Goal: Navigation & Orientation: Find specific page/section

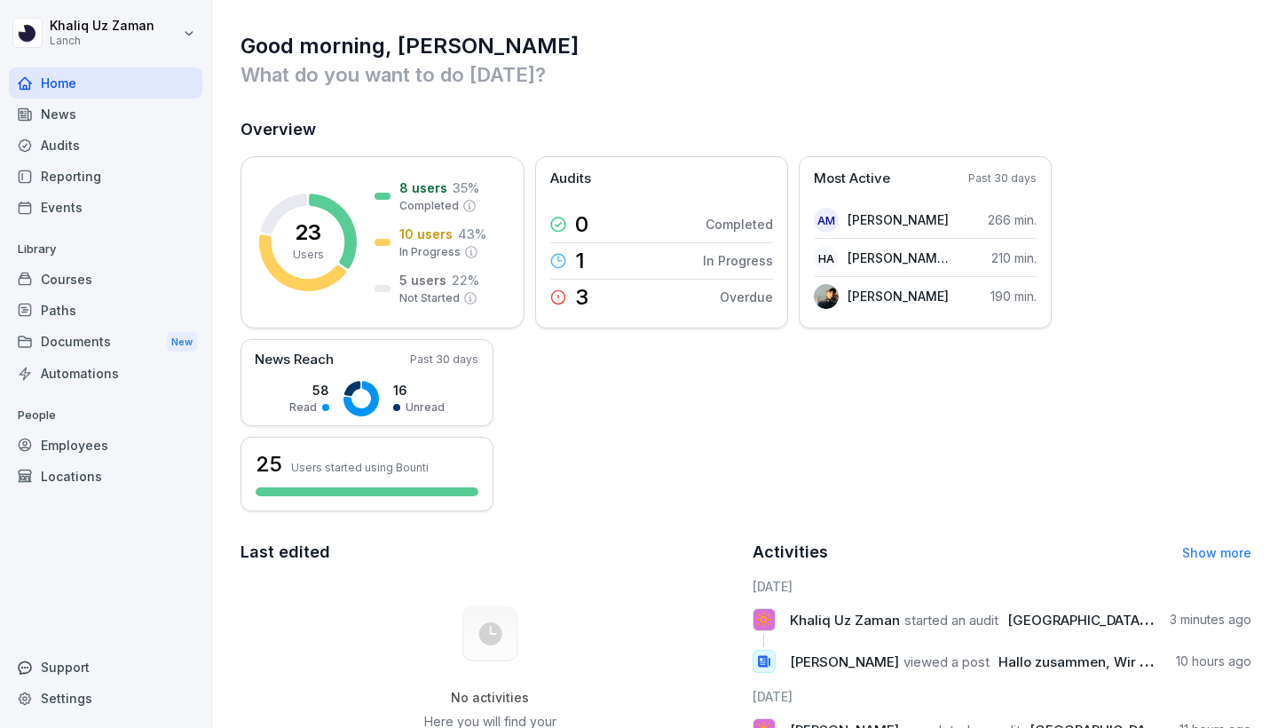
click at [97, 426] on p "People" at bounding box center [105, 415] width 193 height 28
click at [97, 429] on div "Employees" at bounding box center [105, 444] width 193 height 31
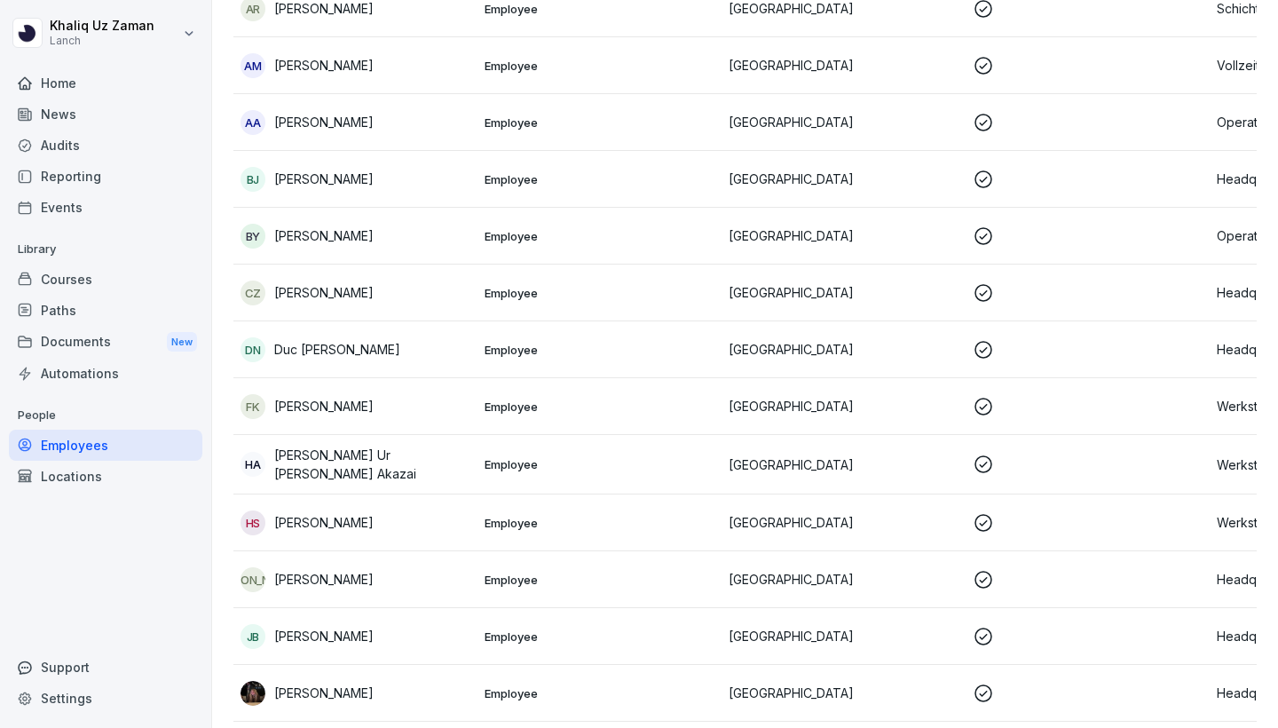
scroll to position [199, 0]
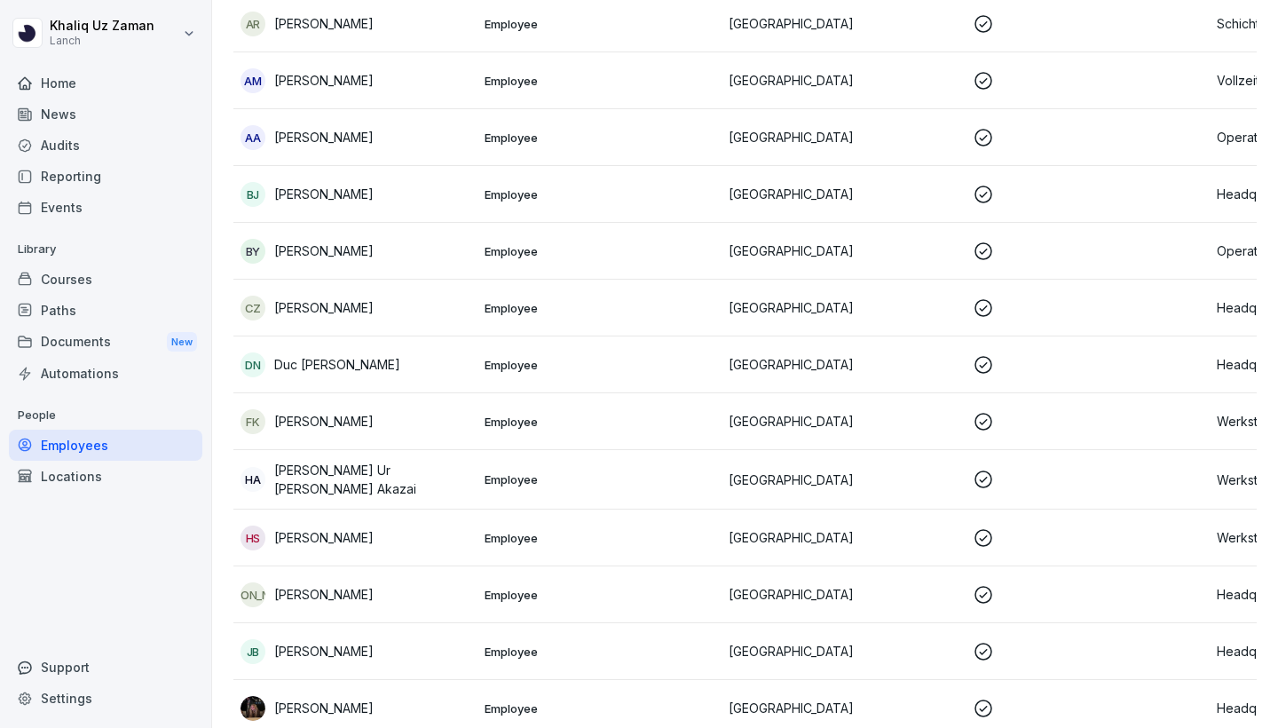
click at [107, 86] on div "Home" at bounding box center [105, 82] width 193 height 31
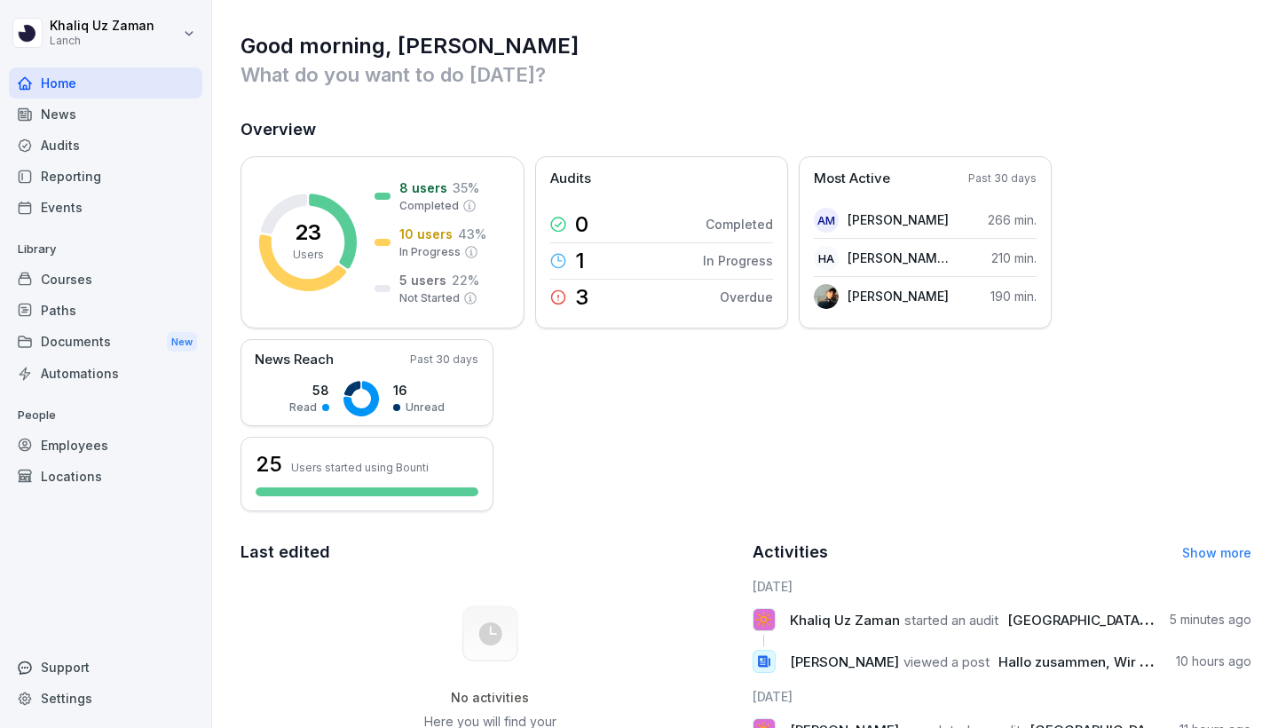
click at [111, 449] on div "Employees" at bounding box center [105, 444] width 193 height 31
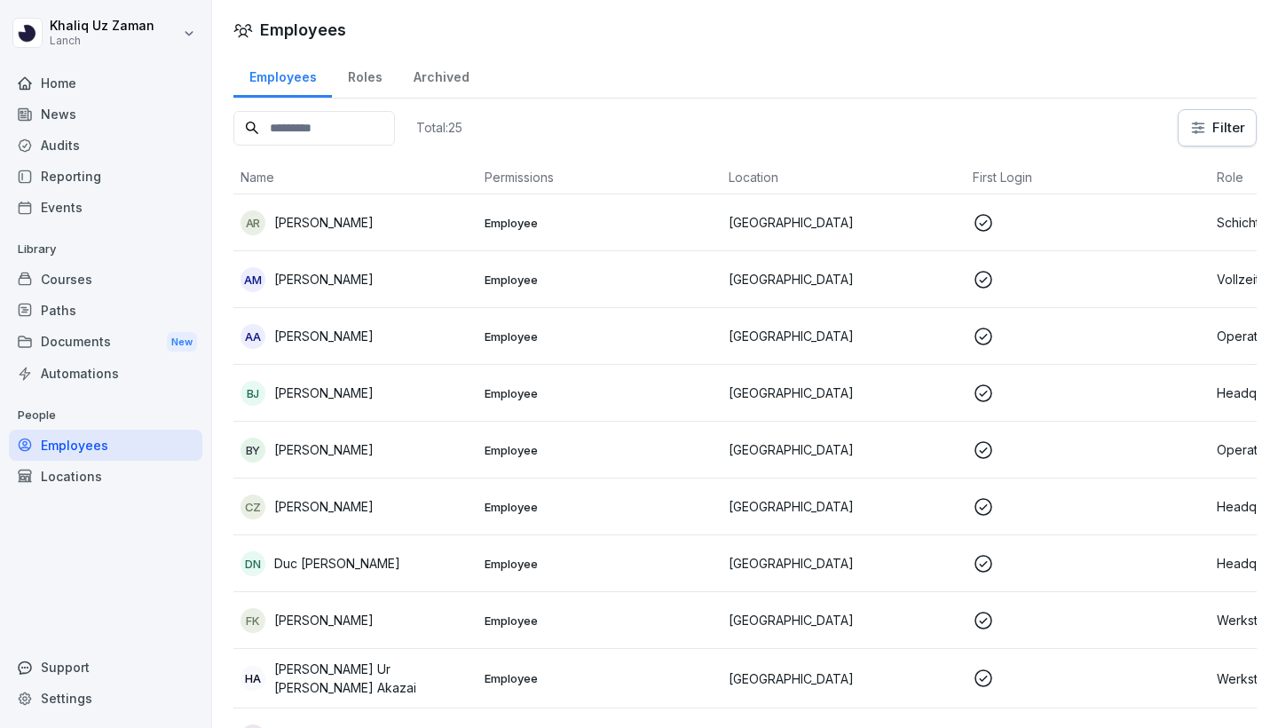
click at [314, 36] on h1 "Employees" at bounding box center [303, 30] width 86 height 24
click at [375, 84] on div "Roles" at bounding box center [365, 74] width 66 height 45
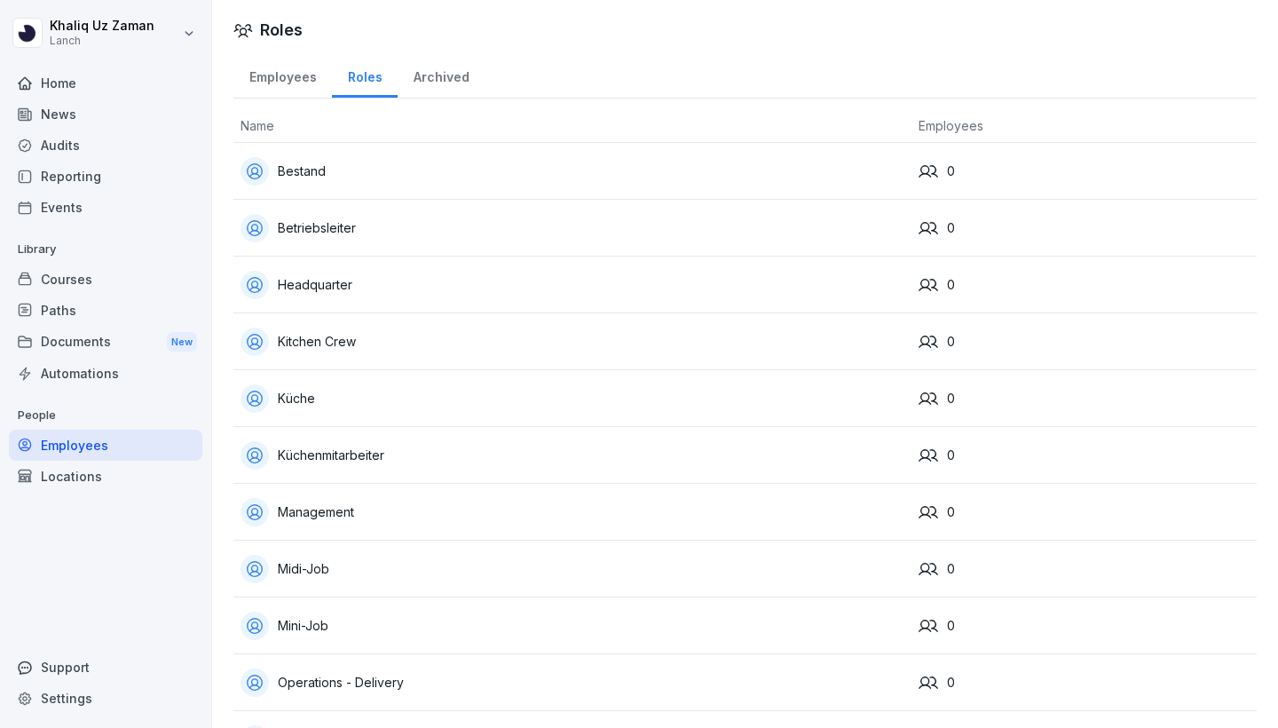
click at [444, 78] on div "Archived" at bounding box center [440, 74] width 87 height 45
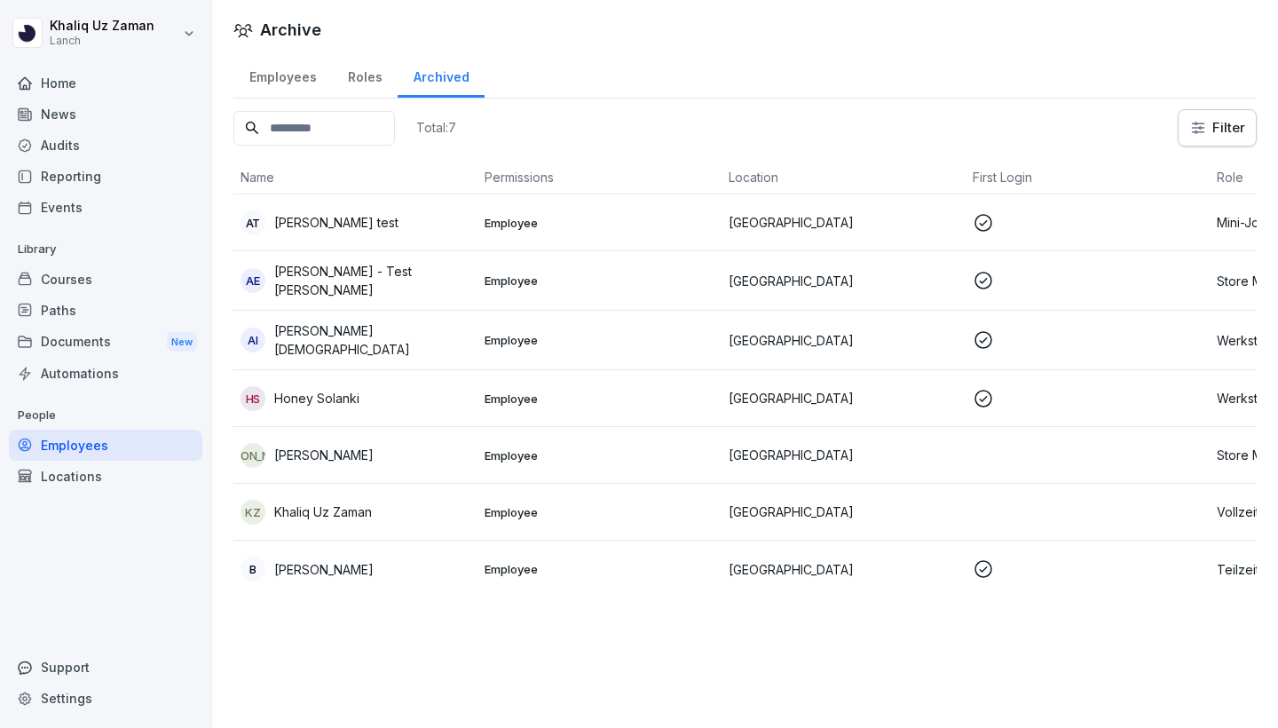
click at [299, 71] on div "Employees" at bounding box center [282, 74] width 98 height 45
